Goal: Task Accomplishment & Management: Use online tool/utility

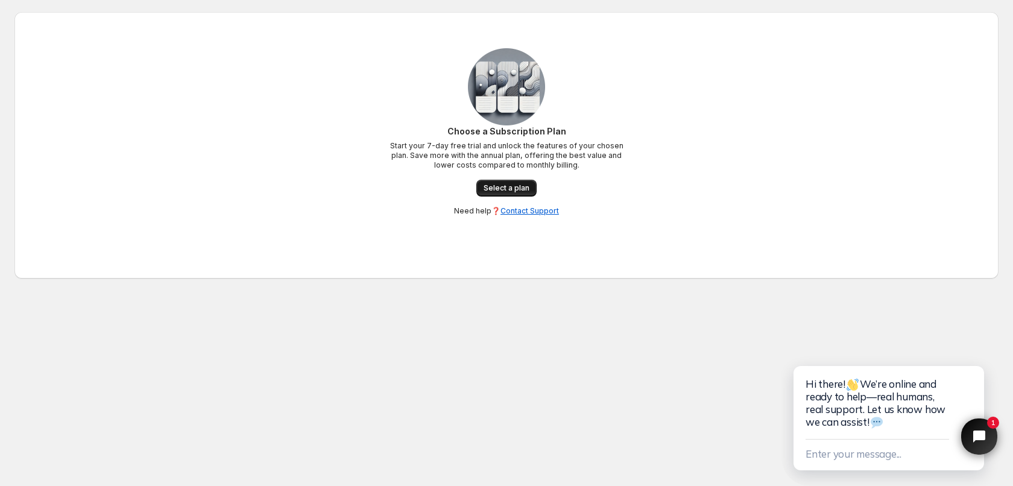
click at [502, 189] on span "Select a plan" at bounding box center [507, 188] width 46 height 10
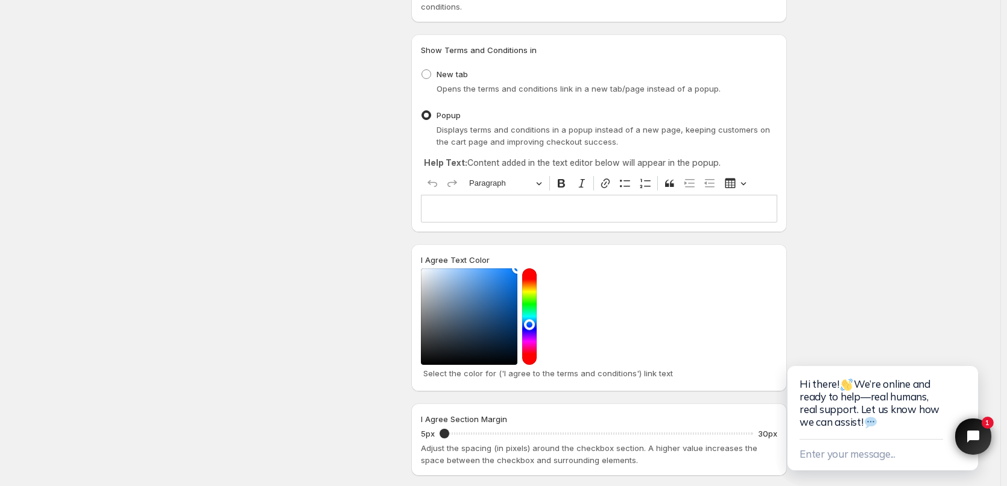
scroll to position [116, 0]
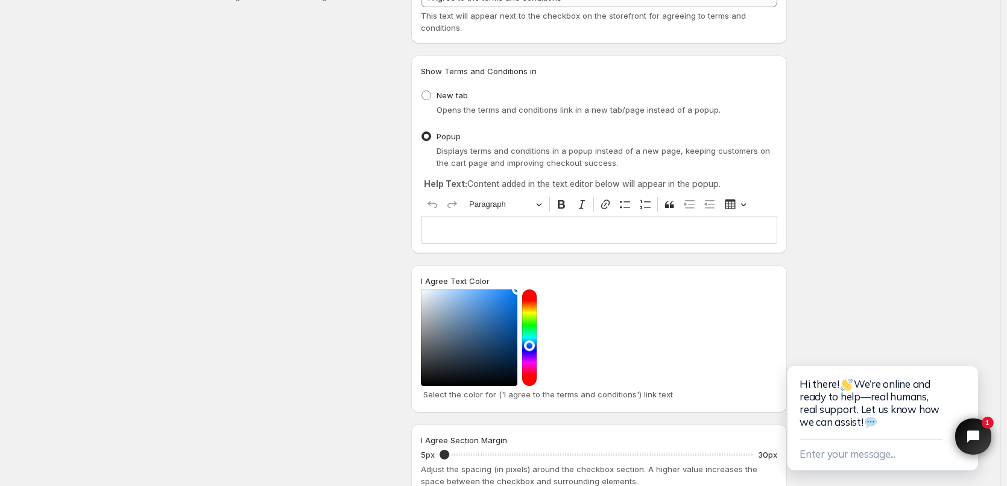
click at [470, 231] on p "Editor editing area: main. Press Alt+0 for help." at bounding box center [598, 230] width 345 height 12
click at [464, 97] on span "New tab" at bounding box center [451, 95] width 31 height 10
click at [422, 91] on input "New tab" at bounding box center [421, 90] width 1 height 1
radio input "true"
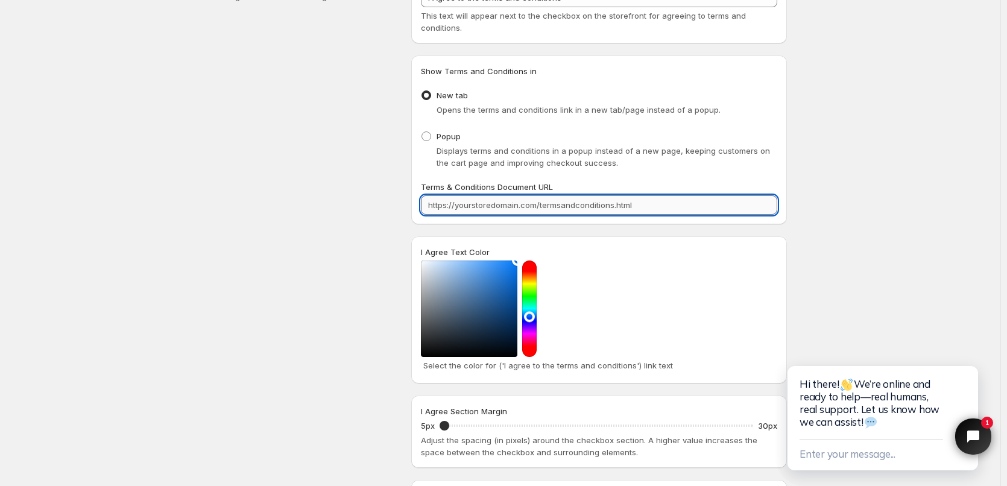
click at [526, 206] on input "Terms & Conditions Document URL" at bounding box center [599, 204] width 356 height 19
type input "v"
paste input "[URL][DOMAIN_NAME]"
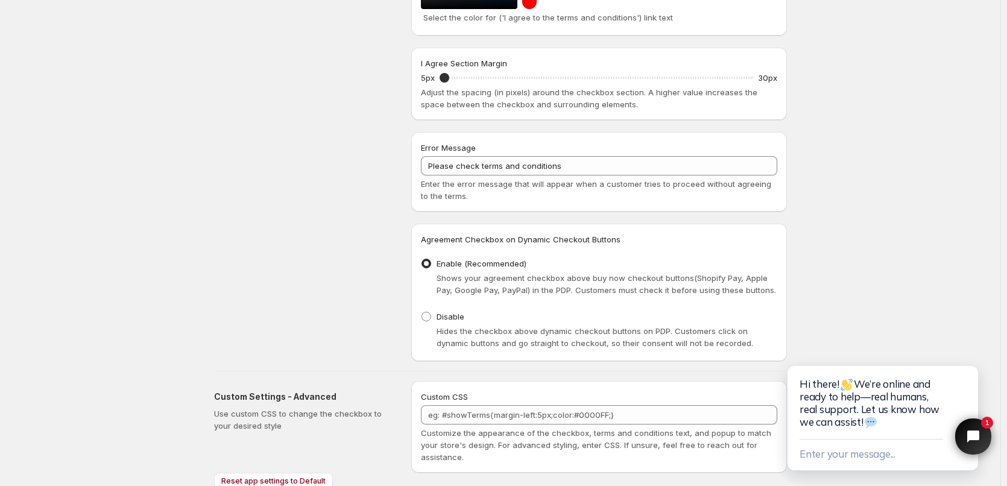
scroll to position [509, 0]
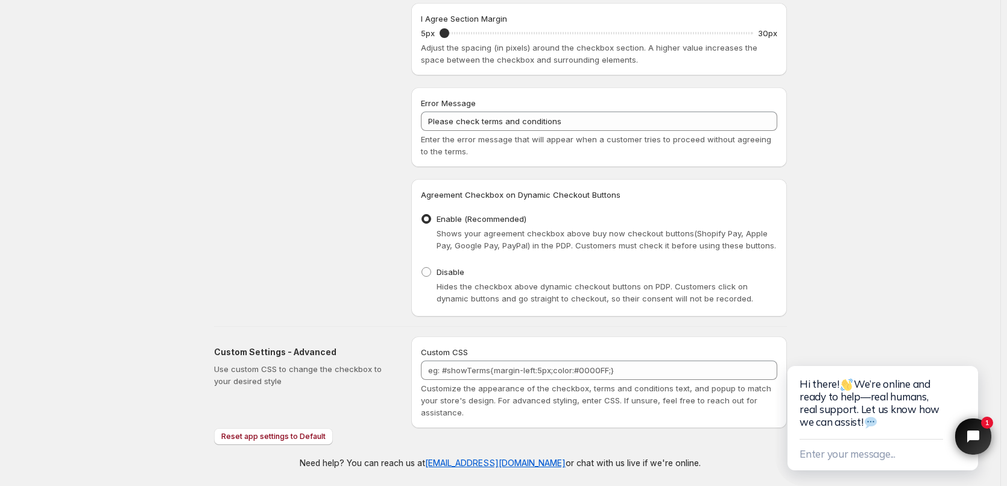
type input "[URL][DOMAIN_NAME]"
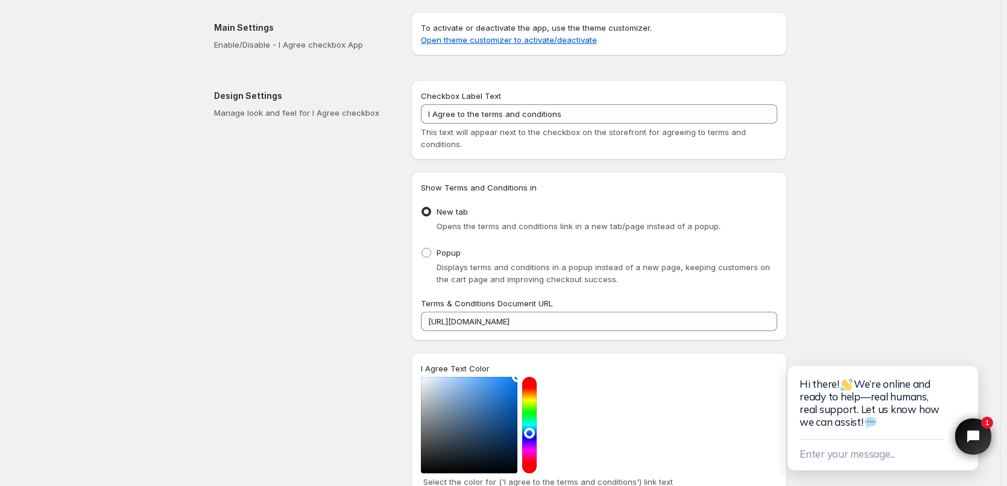
drag, startPoint x: 599, startPoint y: 181, endPoint x: 356, endPoint y: 240, distance: 250.5
click at [356, 240] on div "Design Settings Manage look and feel for I Agree checkbox" at bounding box center [307, 452] width 187 height 745
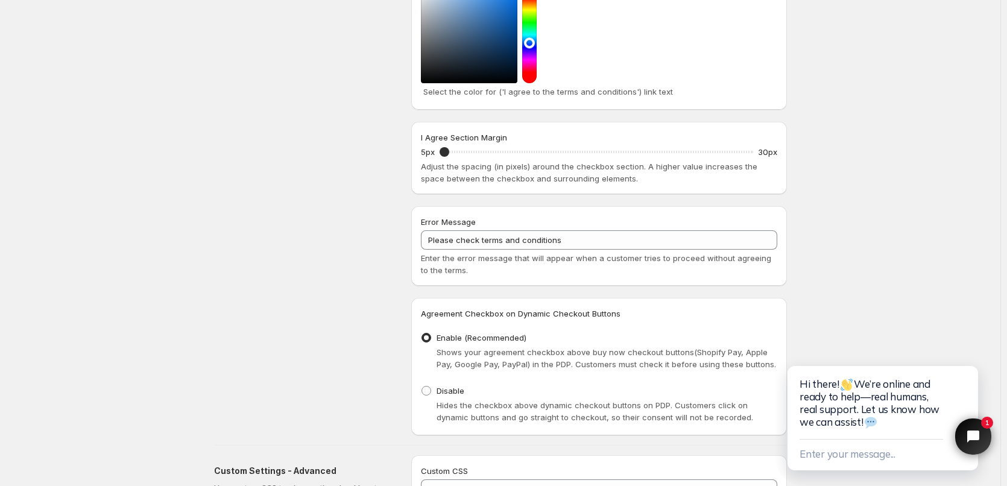
scroll to position [509, 0]
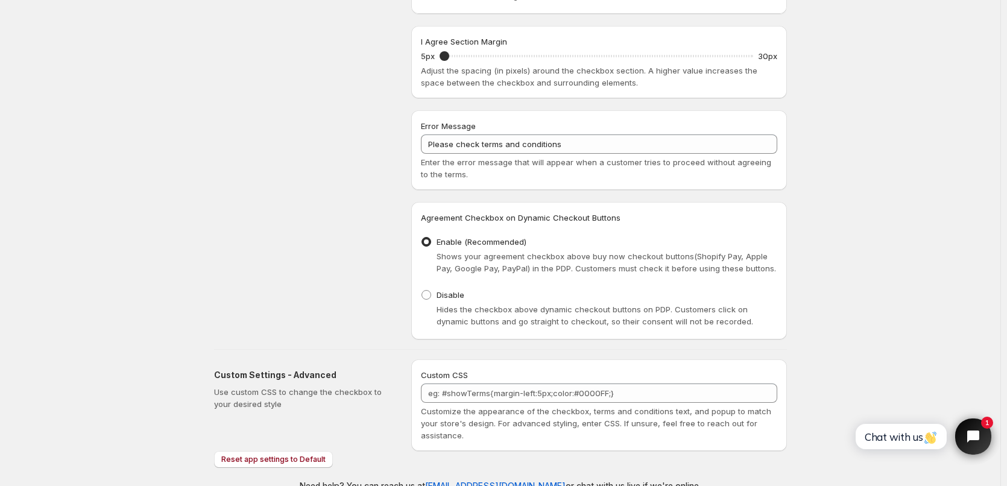
scroll to position [509, 0]
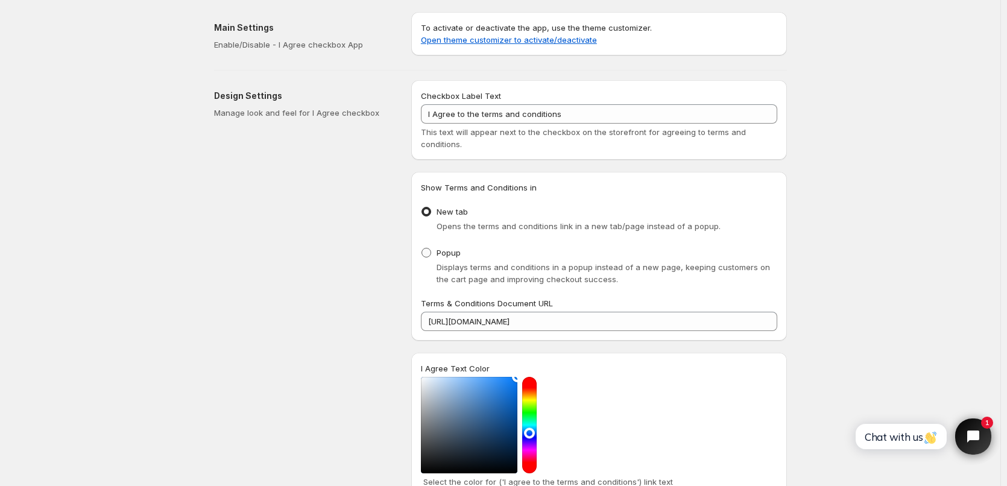
click at [444, 252] on span "Popup" at bounding box center [448, 253] width 24 height 10
click at [422, 248] on input "Popup" at bounding box center [421, 248] width 1 height 1
radio input "true"
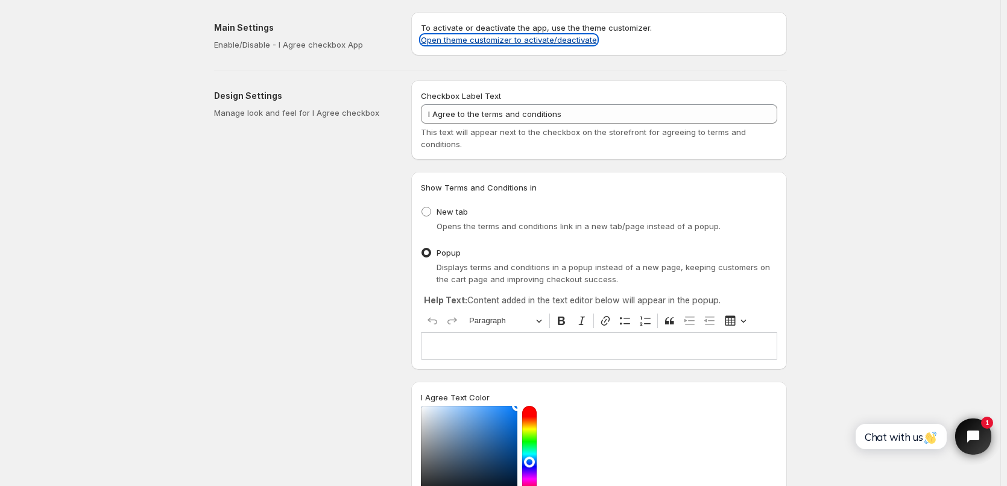
click at [494, 36] on link "Open theme customizer to activate/deactivate" at bounding box center [509, 40] width 176 height 10
